Goal: Information Seeking & Learning: Check status

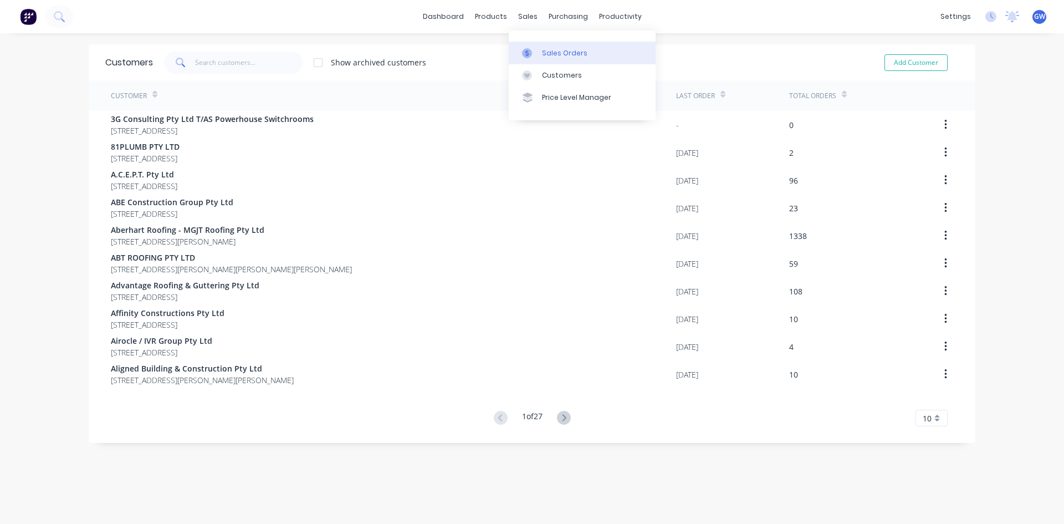
click at [565, 50] on div "Sales Orders" at bounding box center [564, 53] width 45 height 10
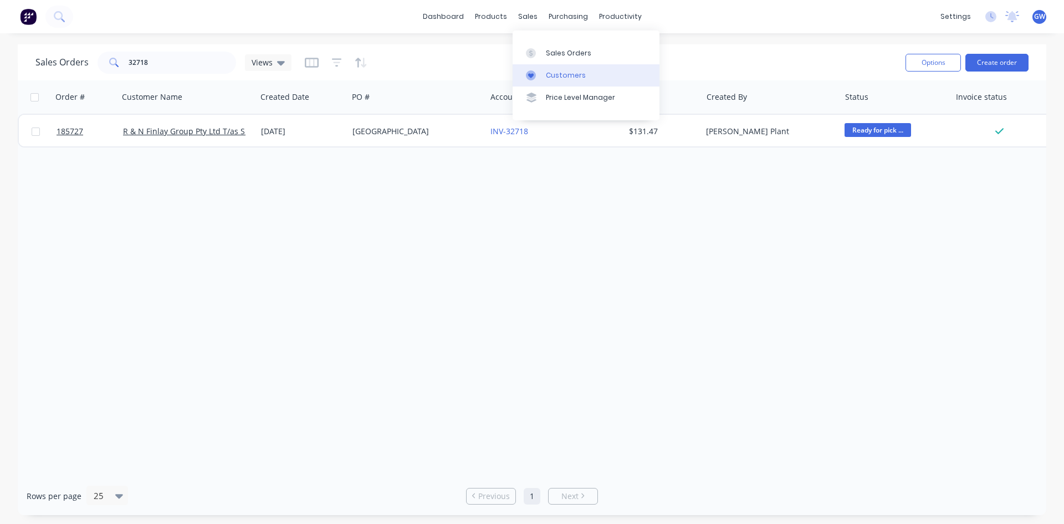
click at [566, 85] on link "Customers" at bounding box center [586, 75] width 147 height 22
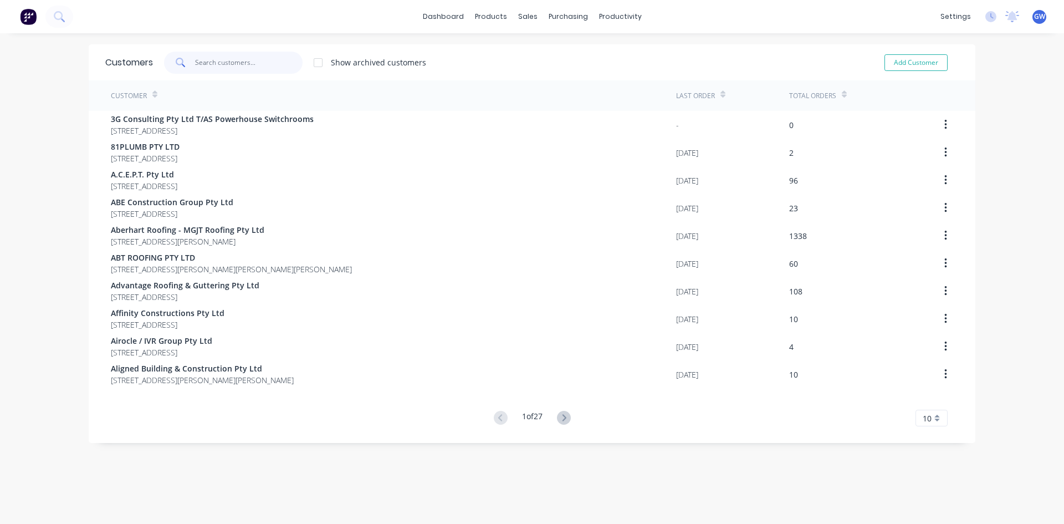
click at [234, 65] on input "text" at bounding box center [249, 63] width 108 height 22
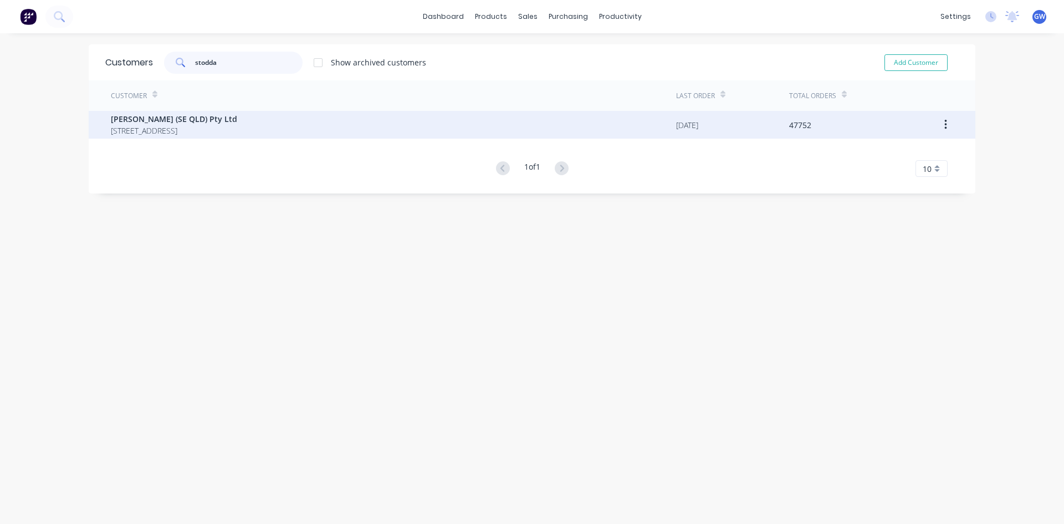
type input "stodda"
click at [237, 131] on span "[STREET_ADDRESS]" at bounding box center [174, 131] width 126 height 12
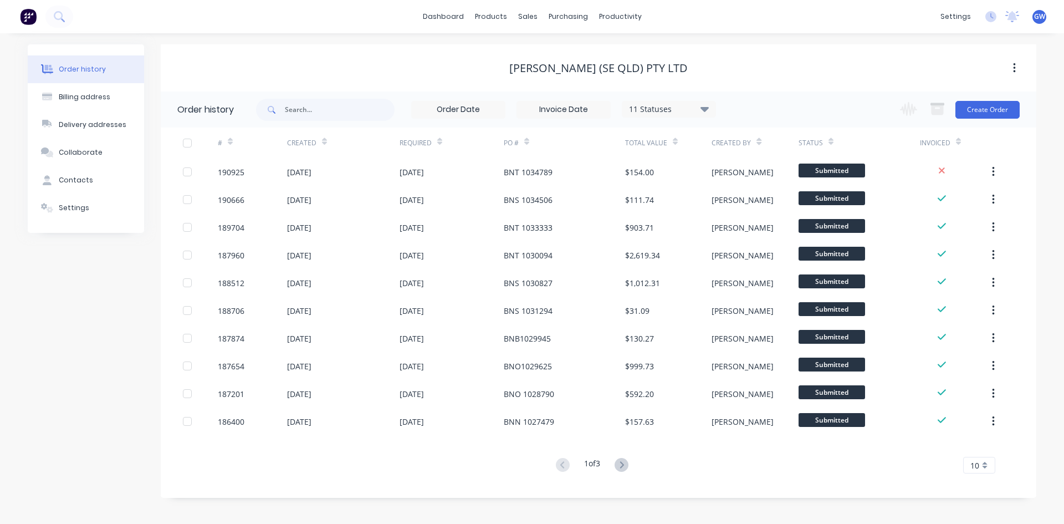
click at [569, 110] on input at bounding box center [563, 109] width 93 height 17
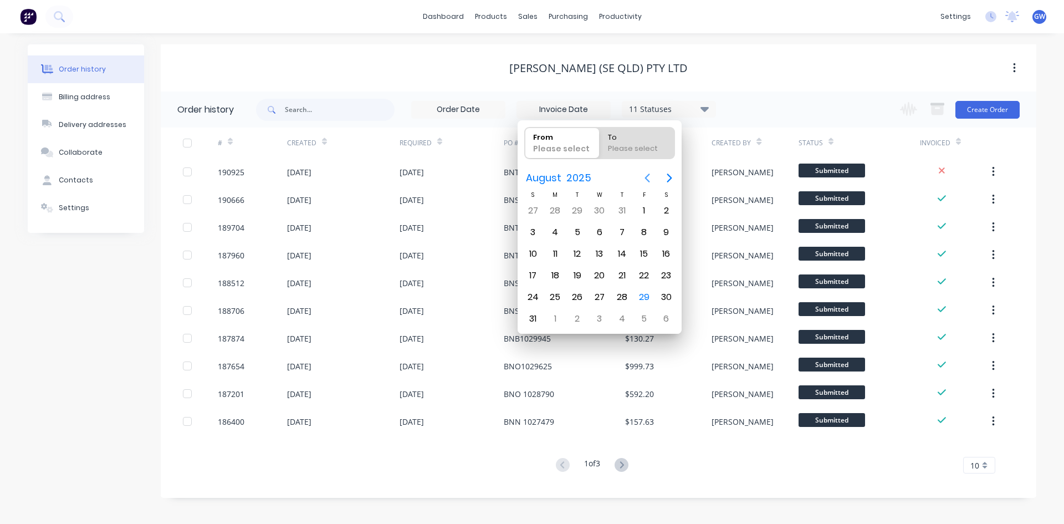
click at [648, 180] on icon "Previous page" at bounding box center [647, 177] width 5 height 9
click at [675, 178] on icon "Next page" at bounding box center [669, 177] width 13 height 13
click at [648, 214] on div "1" at bounding box center [644, 210] width 17 height 17
type input "[DATE]"
radio input "false"
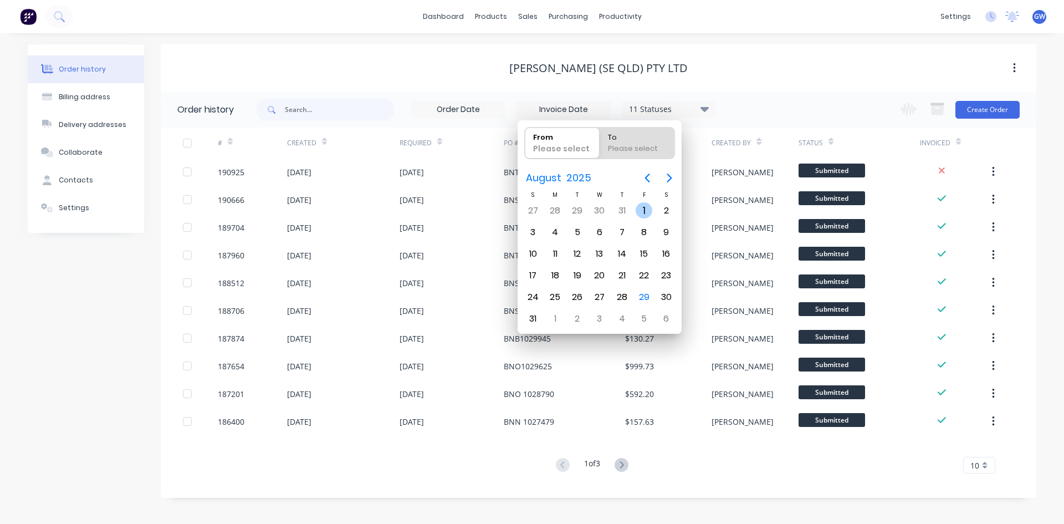
radio input "true"
click at [653, 295] on div "29" at bounding box center [644, 297] width 22 height 21
type input "[DATE] - [DATE]"
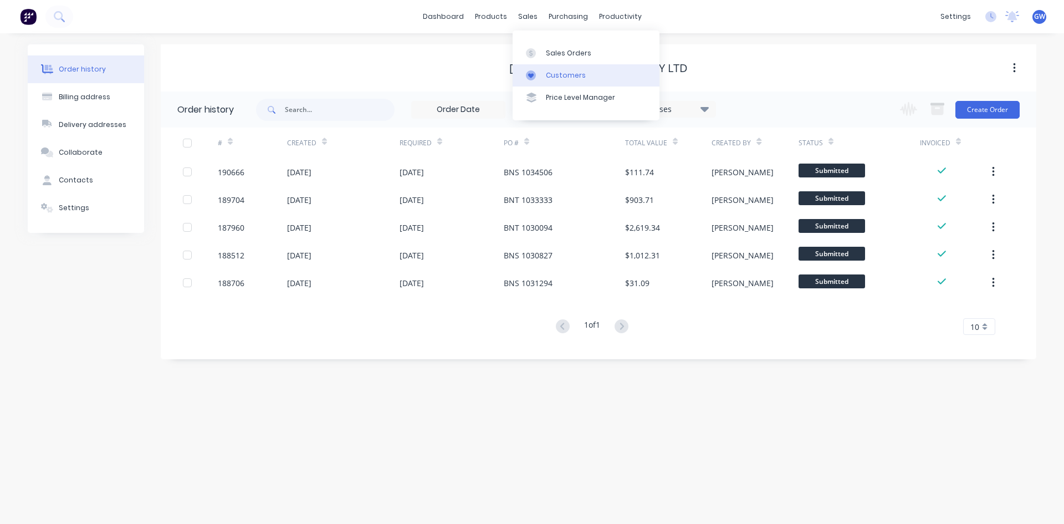
click at [558, 76] on div "Customers" at bounding box center [566, 75] width 40 height 10
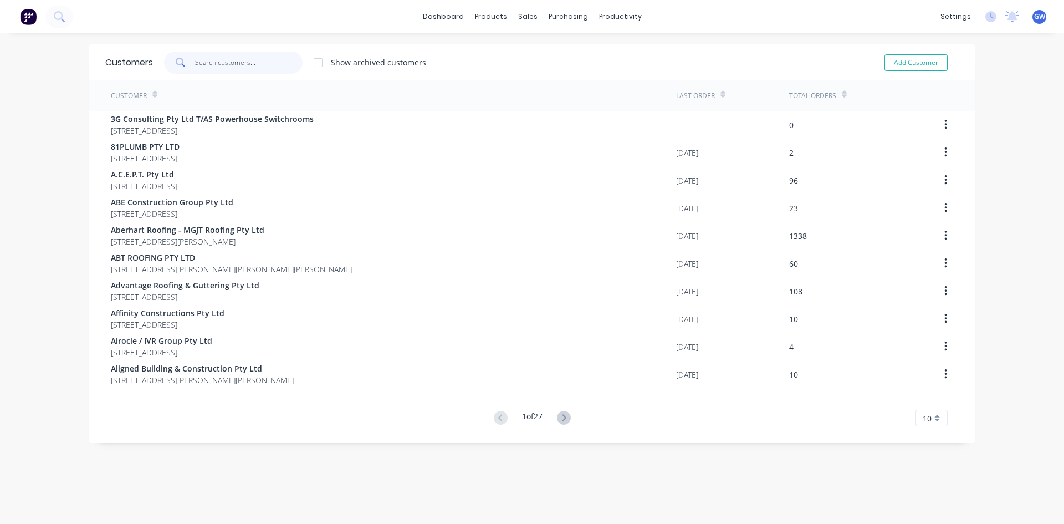
click at [216, 59] on input "text" at bounding box center [249, 63] width 108 height 22
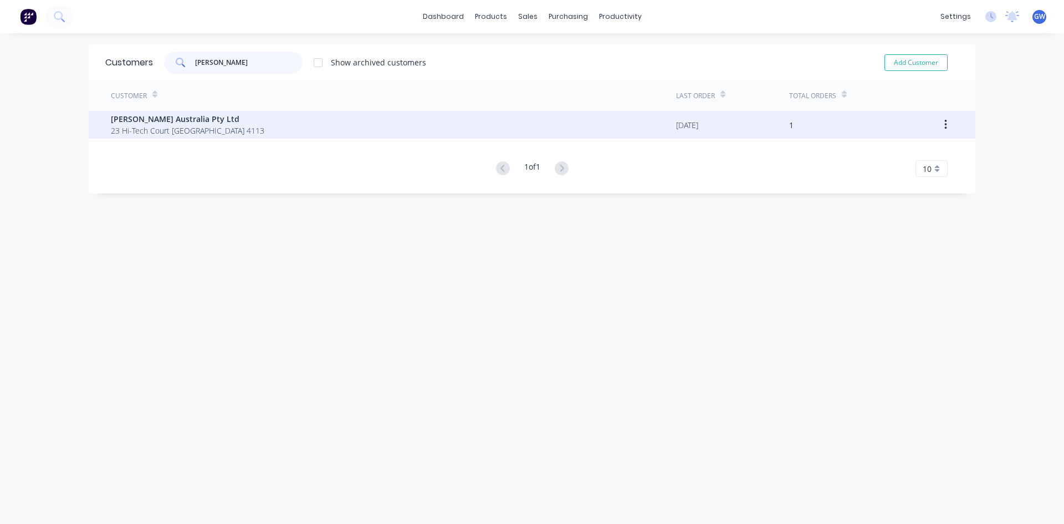
type input "[PERSON_NAME]"
click at [187, 131] on span "23 Hi-Tech Court [GEOGRAPHIC_DATA] 4113" at bounding box center [188, 131] width 154 height 12
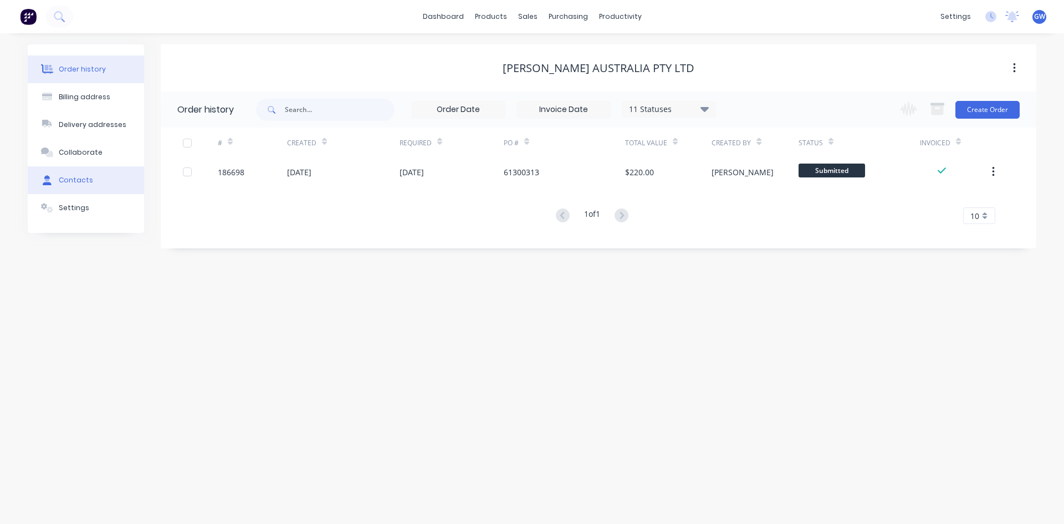
click at [84, 169] on button "Contacts" at bounding box center [86, 180] width 116 height 28
select select "AU"
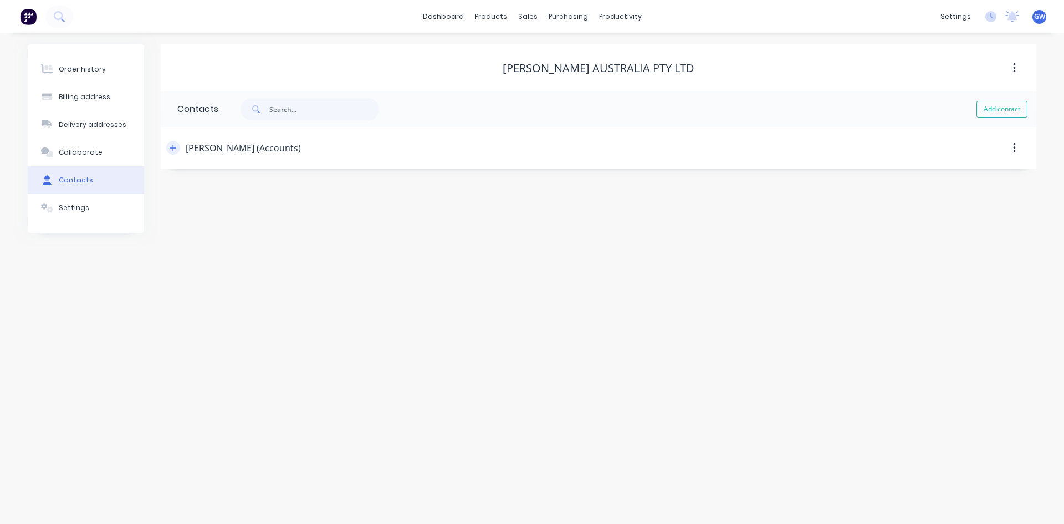
click at [171, 151] on icon "button" at bounding box center [173, 148] width 7 height 8
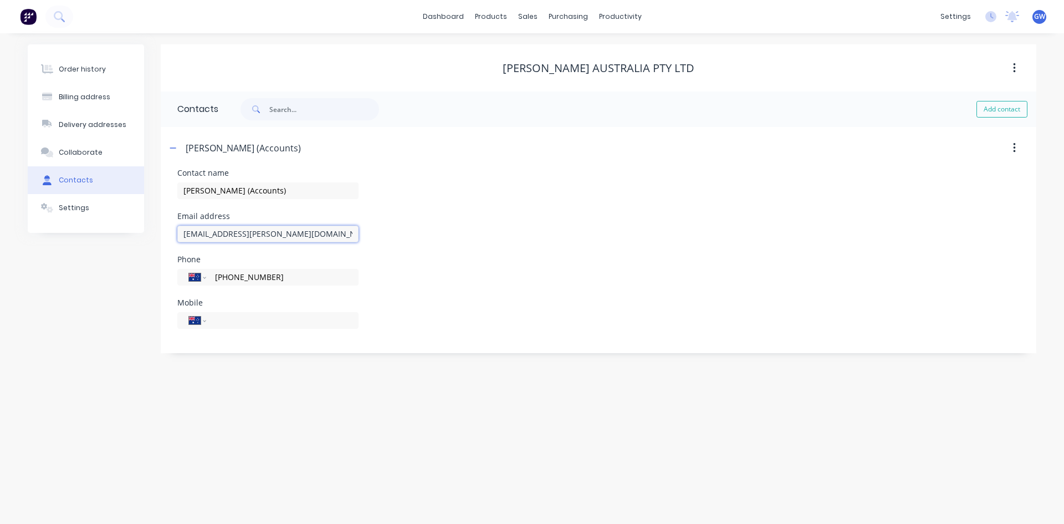
drag, startPoint x: 333, startPoint y: 234, endPoint x: 0, endPoint y: 224, distance: 333.2
click at [0, 224] on div "Order history Billing address Delivery addresses Collaborate Contacts Settings …" at bounding box center [532, 278] width 1064 height 491
paste input "brisap"
type input "[EMAIL_ADDRESS][DOMAIN_NAME]"
click at [306, 192] on input "[PERSON_NAME] (Accounts)" at bounding box center [267, 190] width 181 height 17
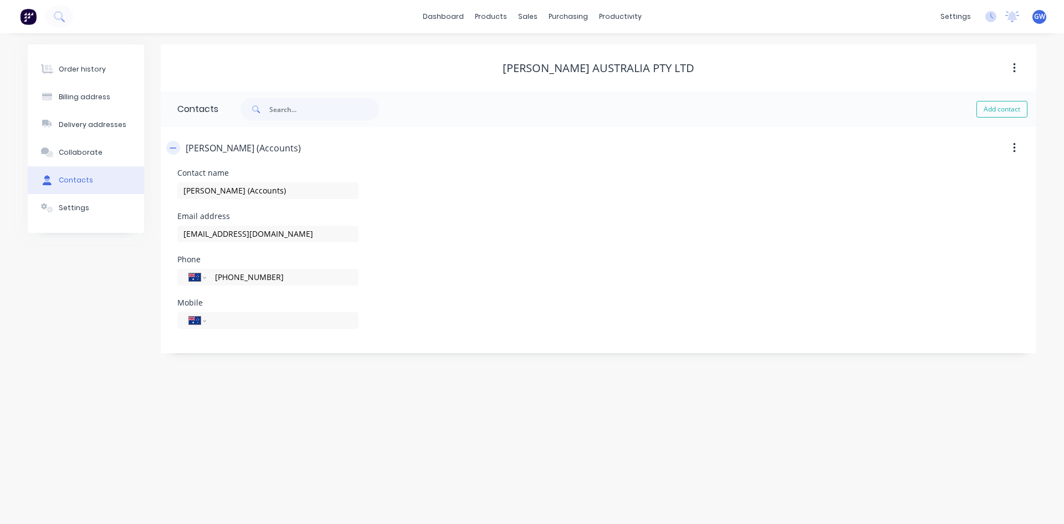
click at [174, 143] on button "button" at bounding box center [173, 148] width 14 height 14
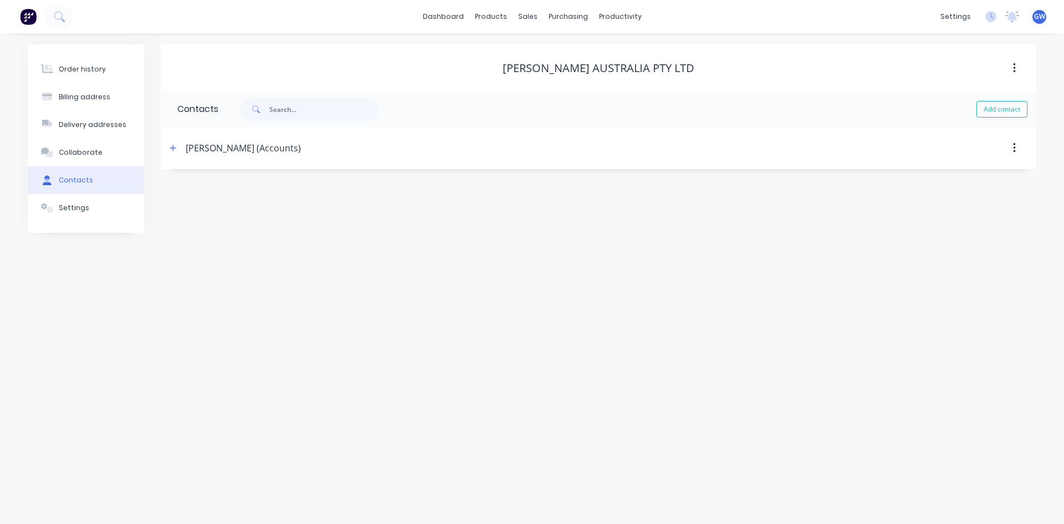
click at [115, 55] on div "Order history Billing address Delivery addresses Collaborate Contacts Settings" at bounding box center [86, 138] width 116 height 188
click at [113, 75] on button "Order history" at bounding box center [86, 69] width 116 height 28
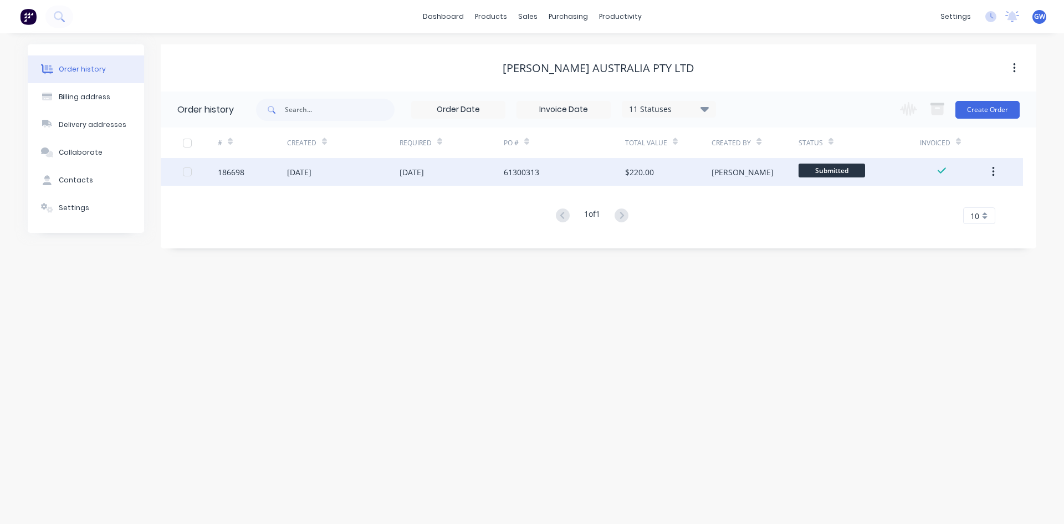
click at [665, 159] on div "$220.00" at bounding box center [668, 172] width 86 height 28
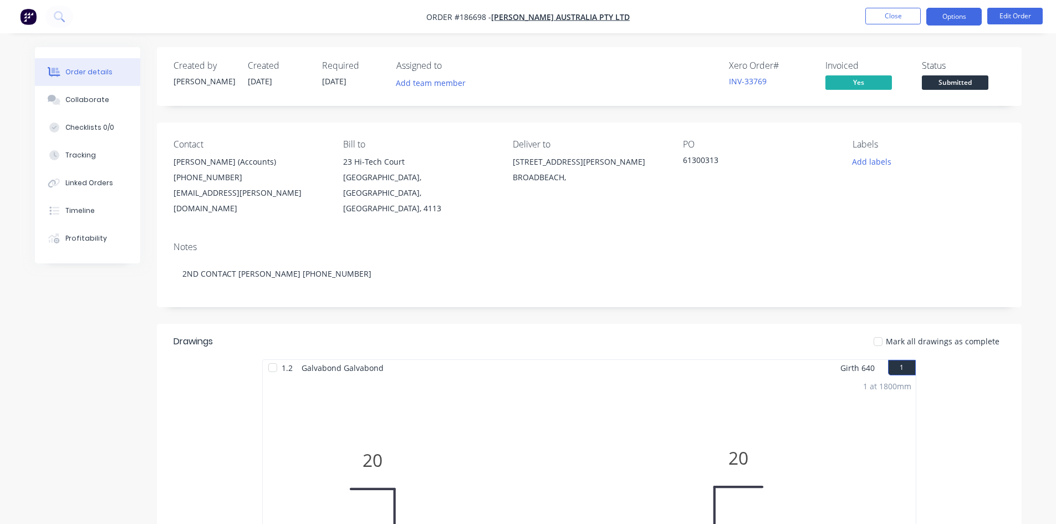
click at [958, 18] on button "Options" at bounding box center [953, 17] width 55 height 18
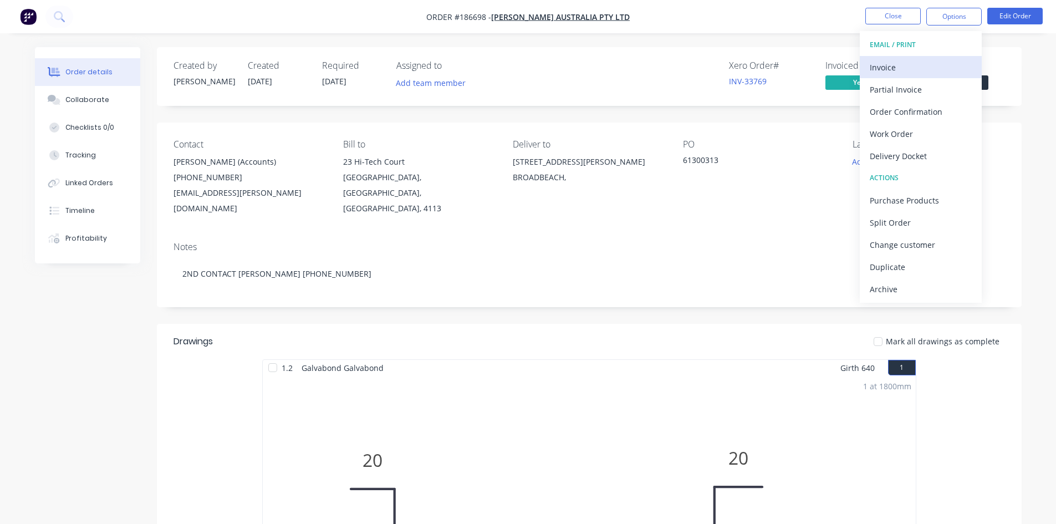
click at [939, 68] on div "Invoice" at bounding box center [921, 67] width 102 height 16
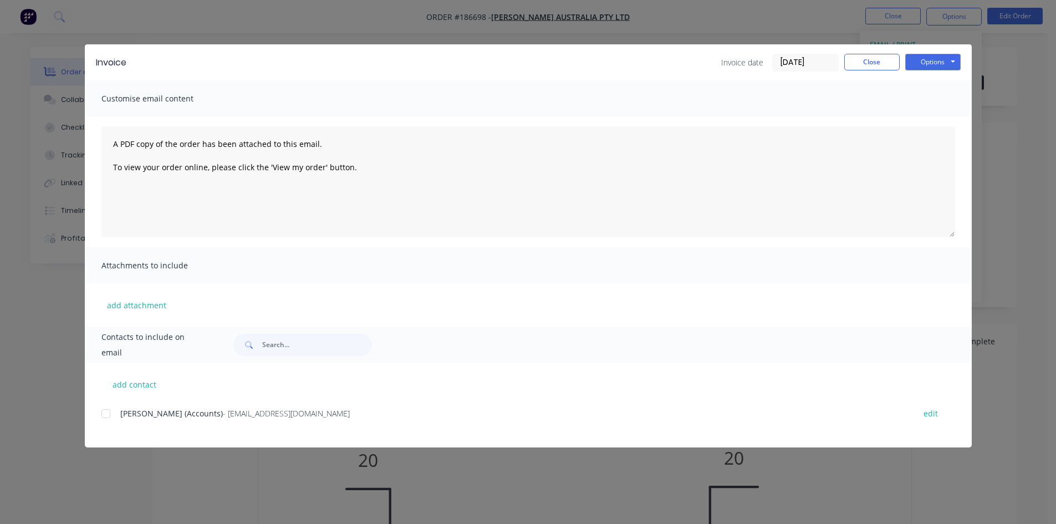
click at [105, 411] on div at bounding box center [106, 413] width 22 height 22
click at [892, 64] on button "Close" at bounding box center [871, 62] width 55 height 17
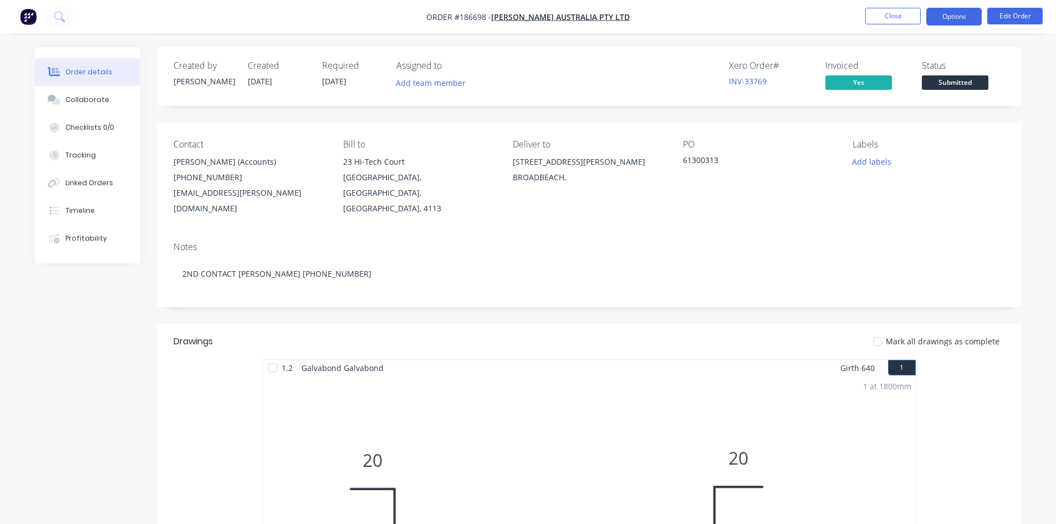
click at [969, 21] on button "Options" at bounding box center [953, 17] width 55 height 18
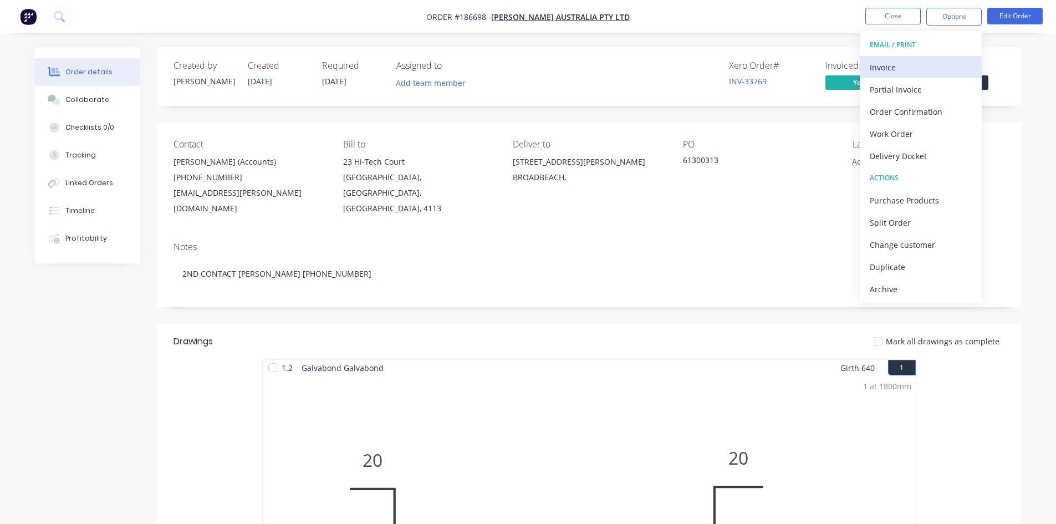
click at [898, 64] on div "Invoice" at bounding box center [921, 67] width 102 height 16
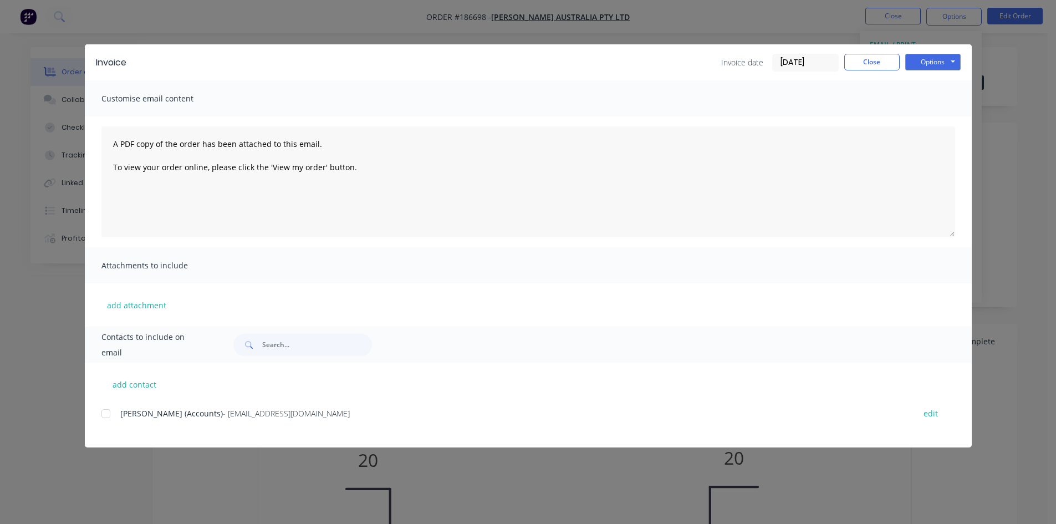
click at [110, 415] on div at bounding box center [106, 413] width 22 height 22
drag, startPoint x: 927, startPoint y: 55, endPoint x: 978, endPoint y: 104, distance: 70.2
click at [928, 58] on button "Options" at bounding box center [932, 62] width 55 height 17
click at [945, 121] on button "Email" at bounding box center [940, 118] width 71 height 18
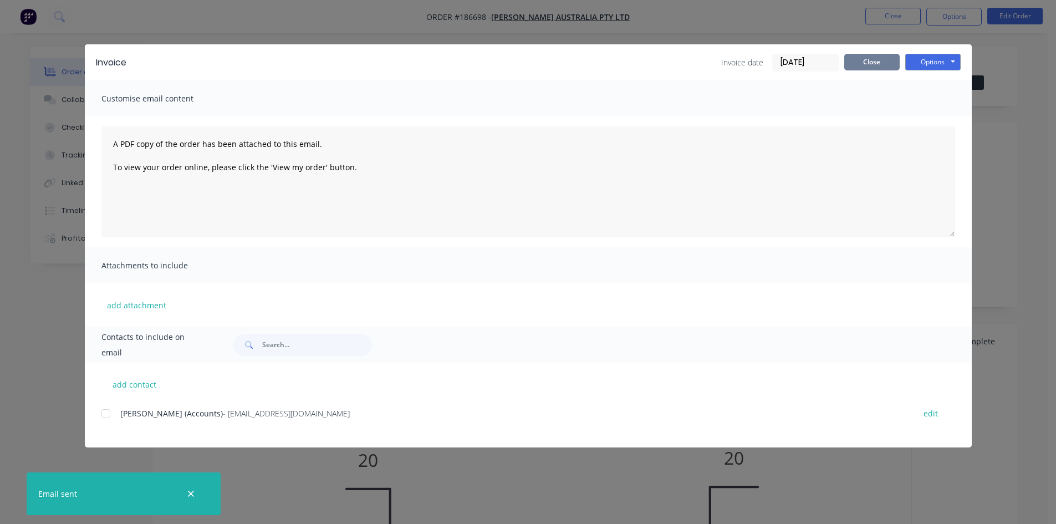
click at [877, 61] on button "Close" at bounding box center [871, 62] width 55 height 17
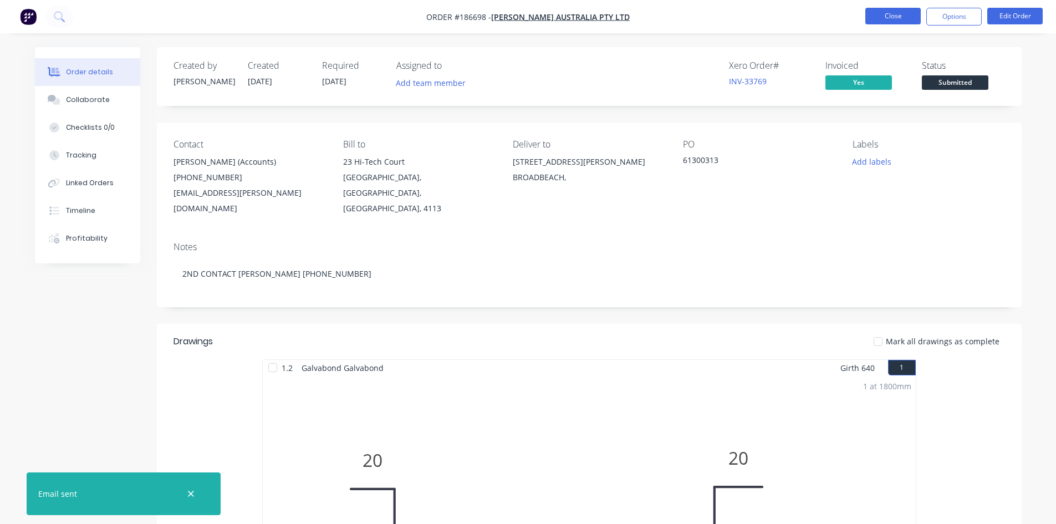
click at [887, 19] on button "Close" at bounding box center [892, 16] width 55 height 17
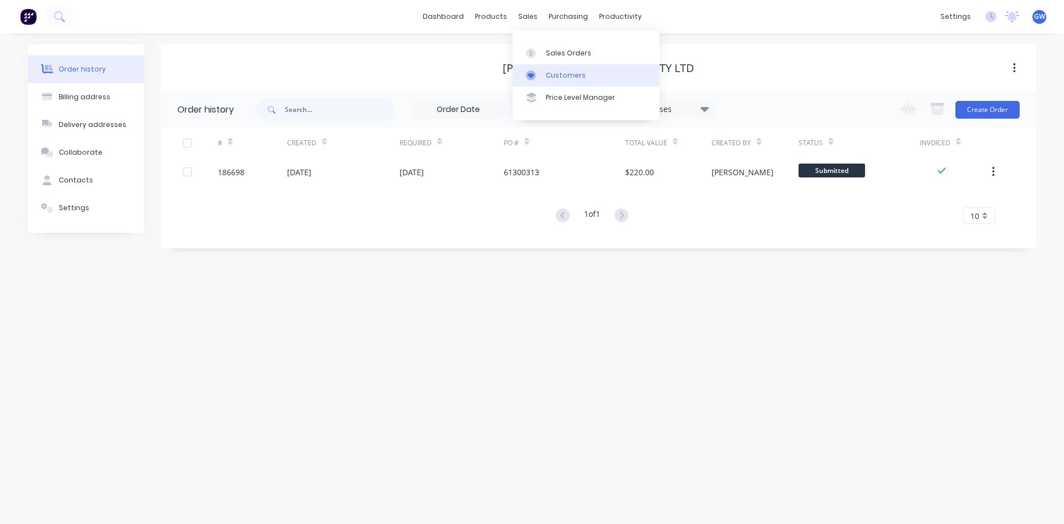
click at [563, 82] on link "Customers" at bounding box center [586, 75] width 147 height 22
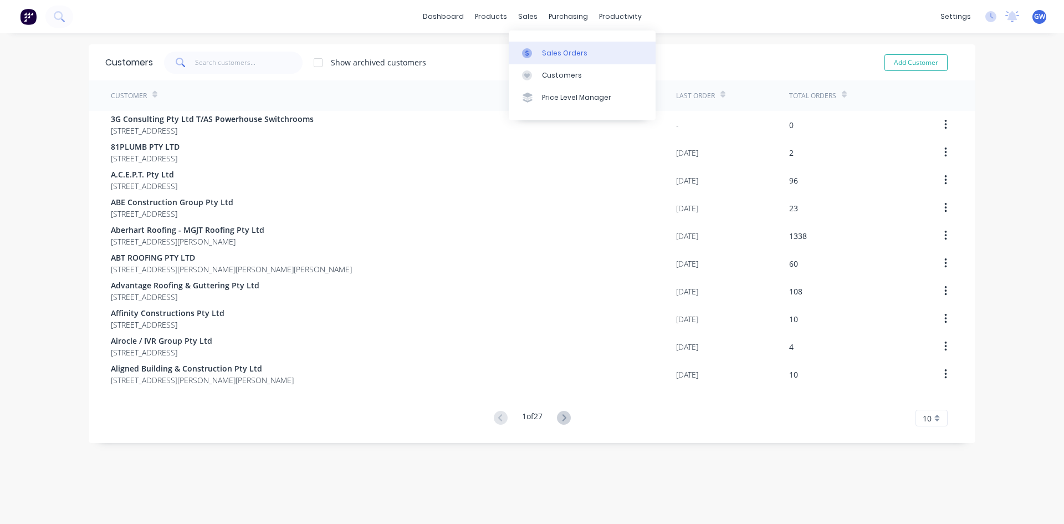
click at [558, 51] on div "Sales Orders" at bounding box center [564, 53] width 45 height 10
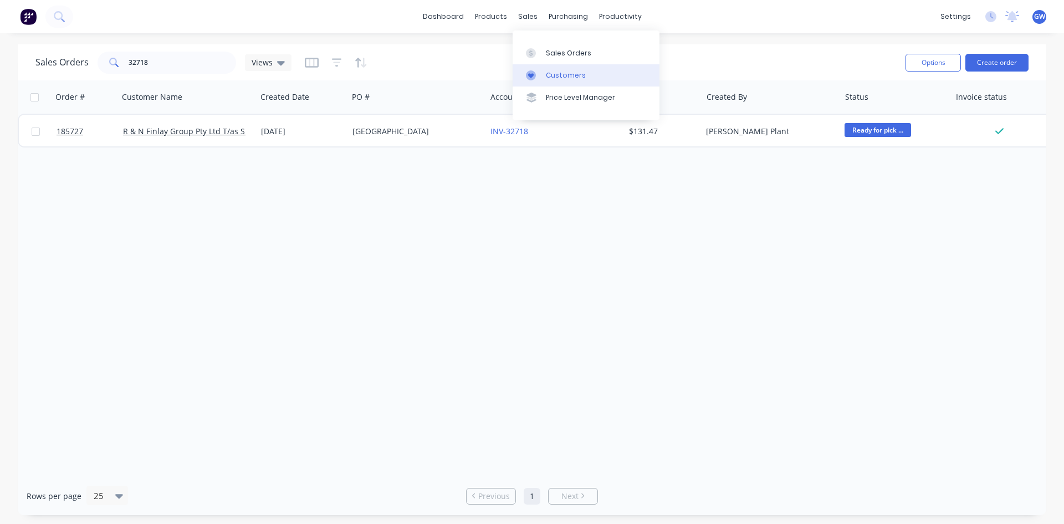
click at [548, 78] on div "Customers" at bounding box center [566, 75] width 40 height 10
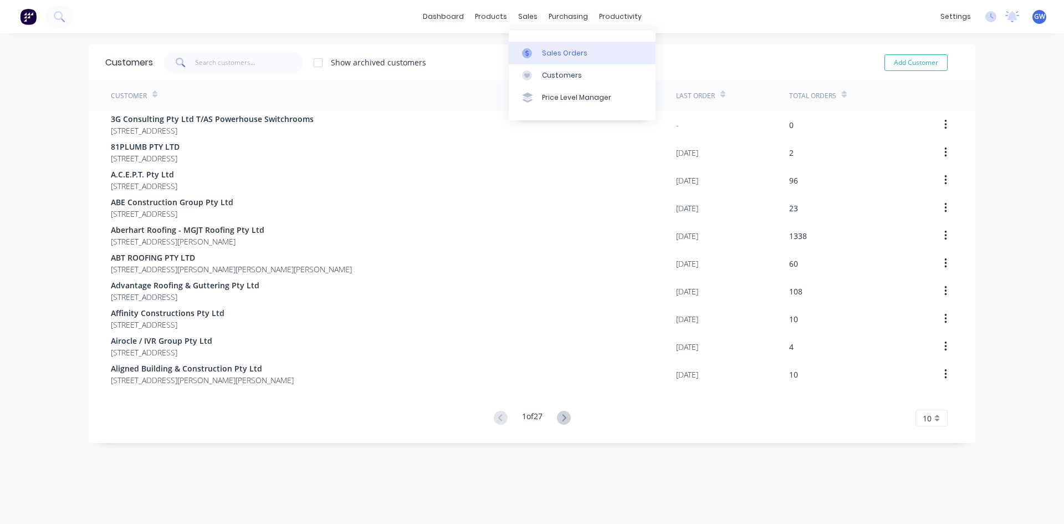
click at [545, 47] on link "Sales Orders" at bounding box center [582, 53] width 147 height 22
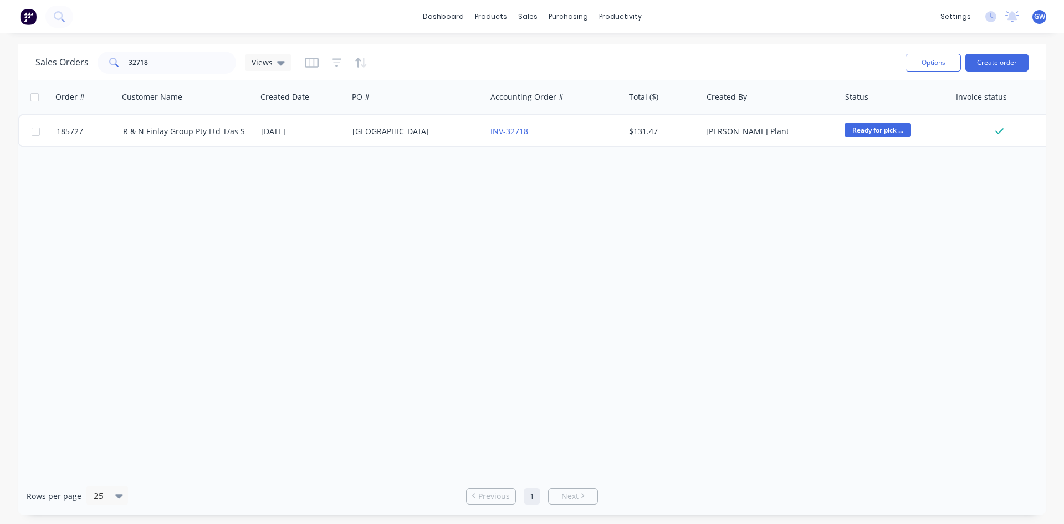
drag, startPoint x: 284, startPoint y: 266, endPoint x: 259, endPoint y: 227, distance: 46.6
click at [284, 266] on div "Order # Customer Name Created Date PO # Accounting Order # Total ($) Created By…" at bounding box center [532, 278] width 1029 height 396
